Goal: Task Accomplishment & Management: Complete application form

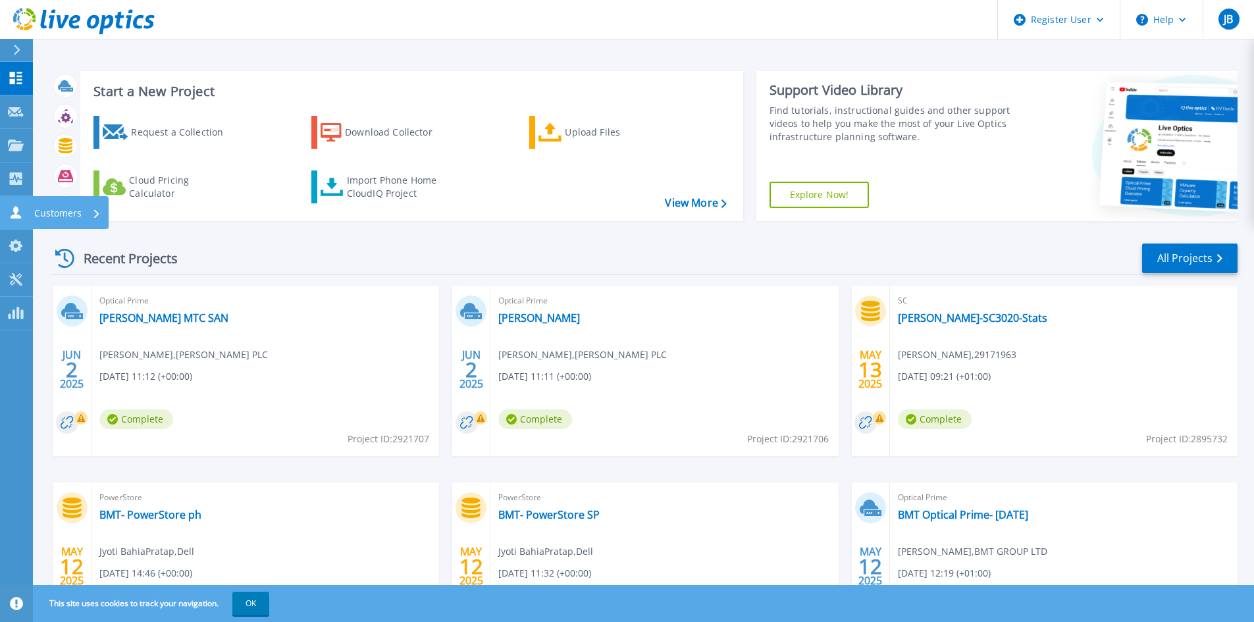
click at [22, 213] on icon at bounding box center [16, 212] width 16 height 13
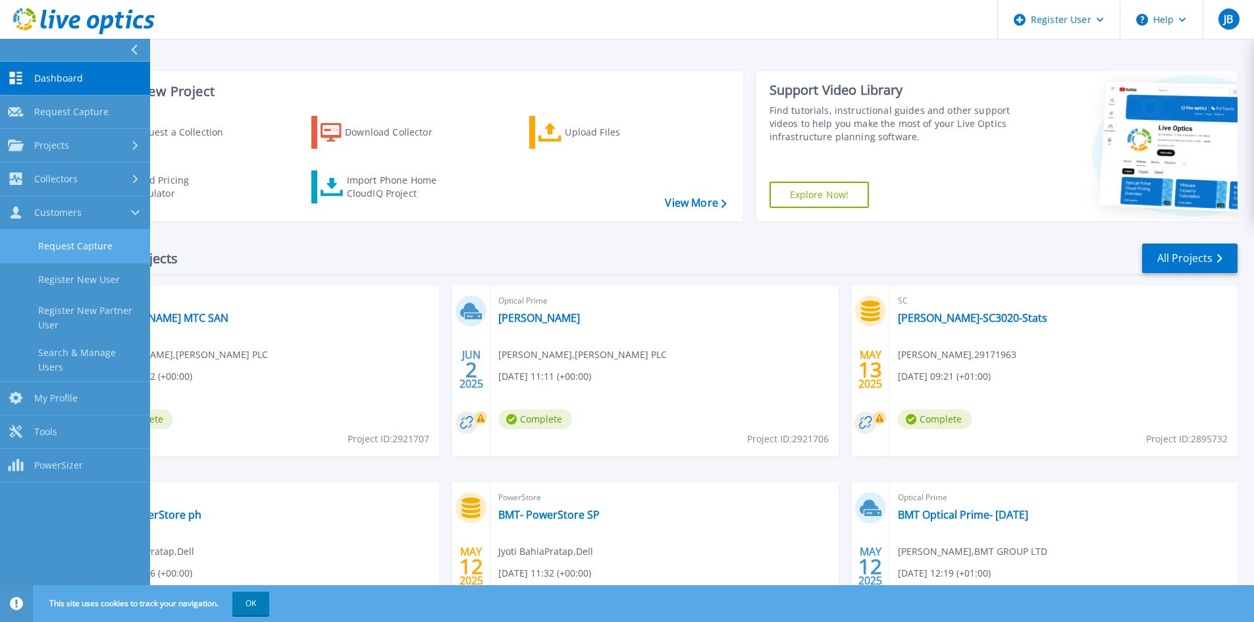
click at [63, 251] on link "Request Capture" at bounding box center [75, 247] width 150 height 34
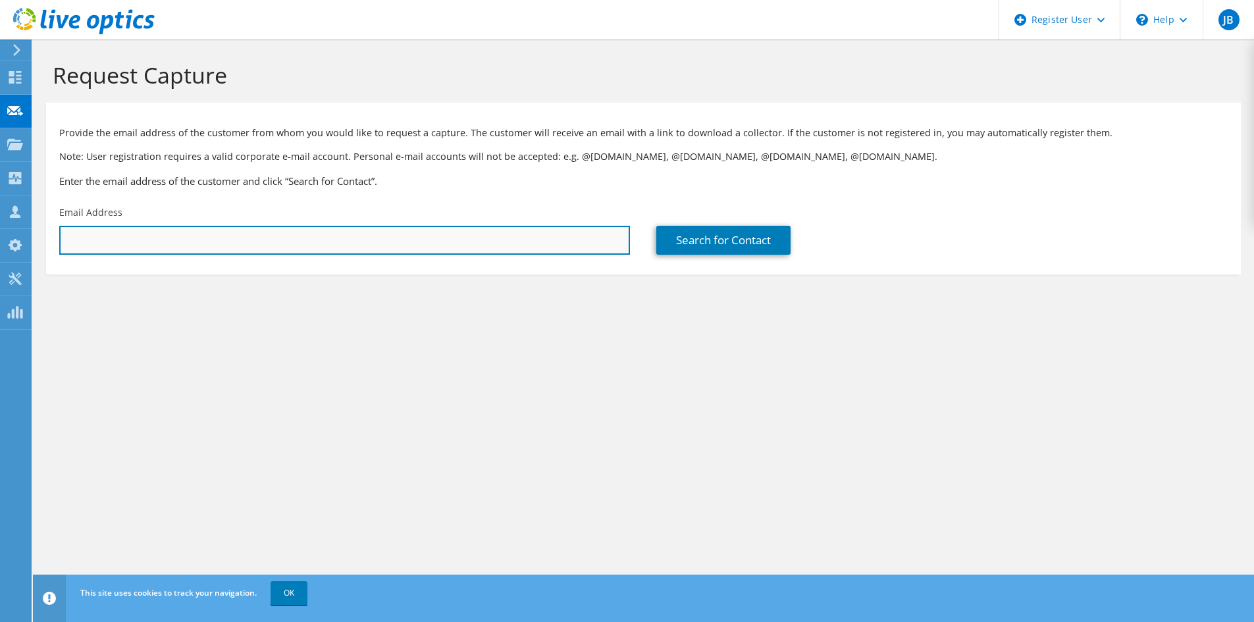
drag, startPoint x: 383, startPoint y: 228, endPoint x: 377, endPoint y: 232, distance: 7.1
click at [383, 228] on input "text" at bounding box center [344, 240] width 571 height 29
paste input "[PERSON_NAME][EMAIL_ADDRESS][DOMAIN_NAME]"
type input "[PERSON_NAME][EMAIL_ADDRESS][DOMAIN_NAME]"
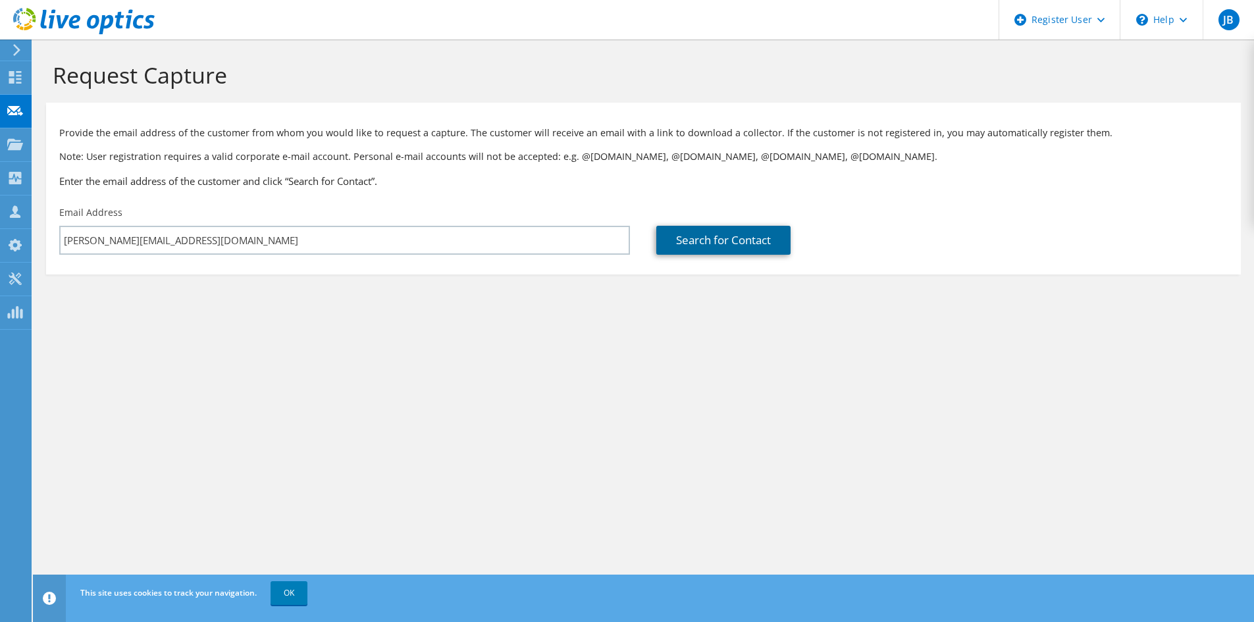
click at [704, 250] on link "Search for Contact" at bounding box center [723, 240] width 134 height 29
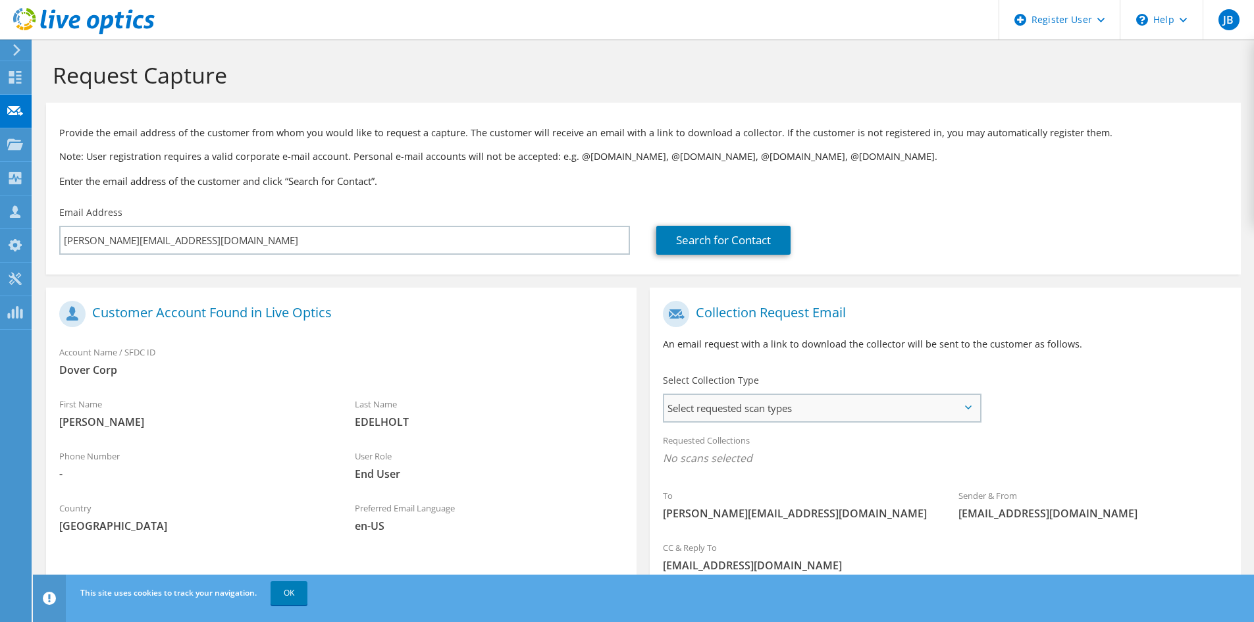
click at [753, 413] on span "Select requested scan types" at bounding box center [821, 408] width 315 height 26
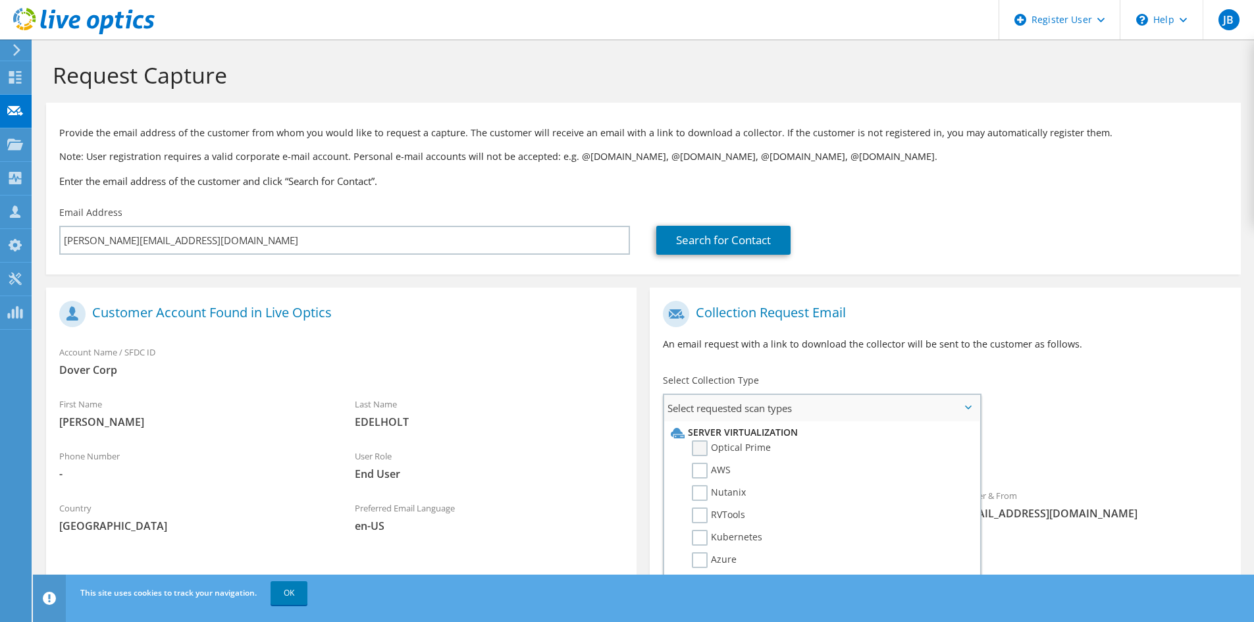
click at [758, 450] on label "Optical Prime" at bounding box center [731, 448] width 79 height 16
click at [0, 0] on input "Optical Prime" at bounding box center [0, 0] width 0 height 0
click at [1068, 423] on div "To [PERSON_NAME][EMAIL_ADDRESS][DOMAIN_NAME] Sender & From [EMAIL_ADDRESS][DOMA…" at bounding box center [945, 416] width 590 height 244
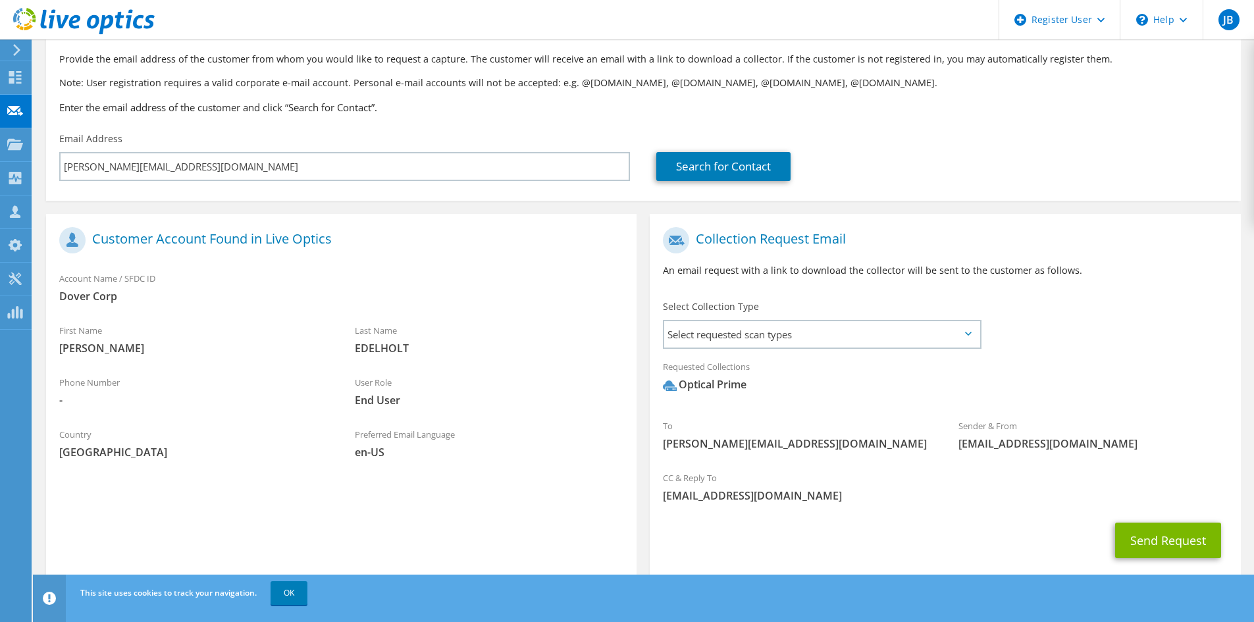
scroll to position [102, 0]
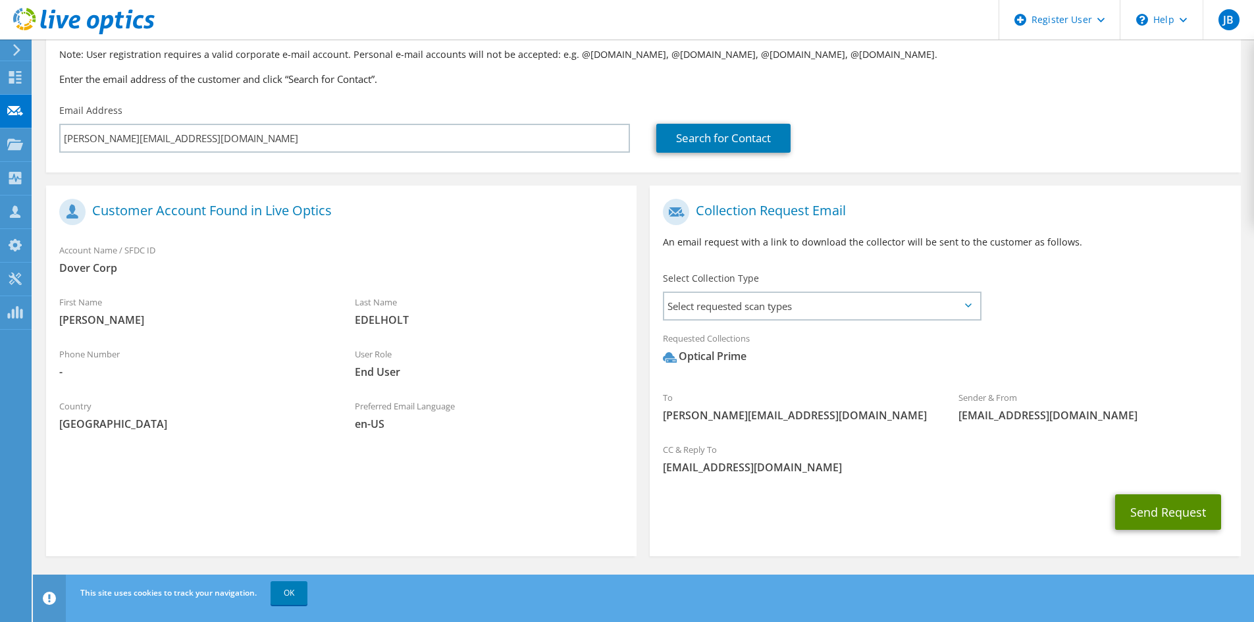
click at [1169, 513] on button "Send Request" at bounding box center [1168, 512] width 106 height 36
